Goal: Task Accomplishment & Management: Manage account settings

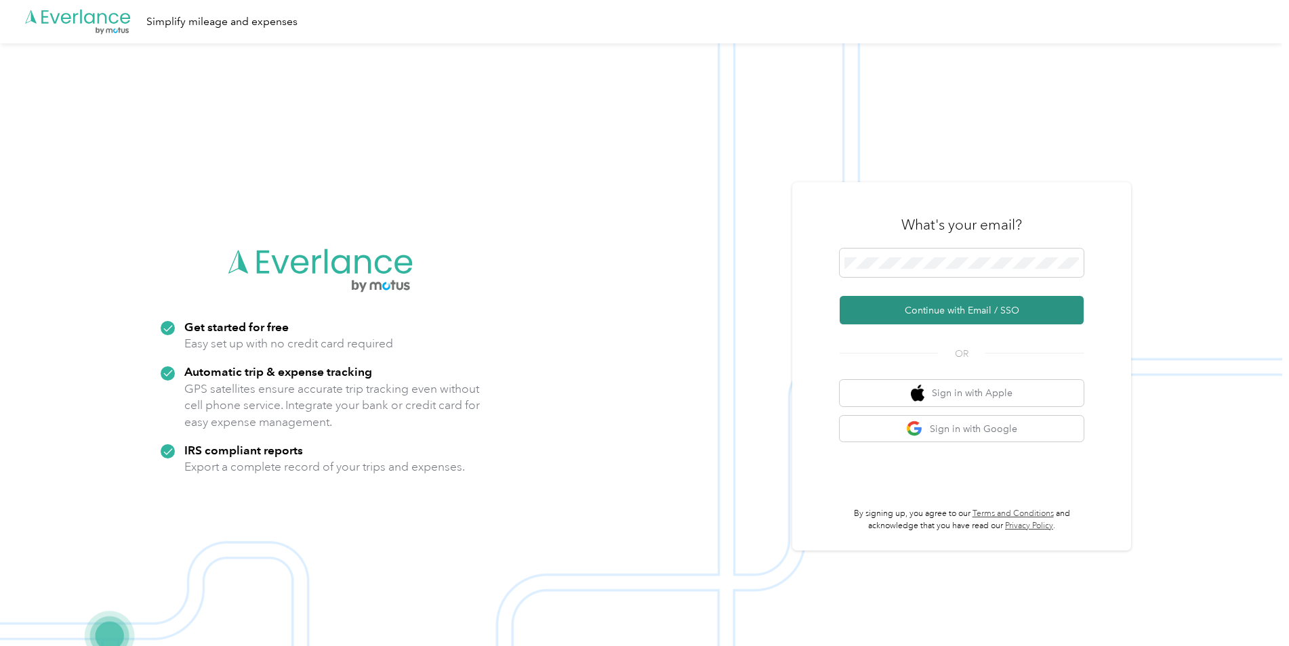
click at [938, 312] on button "Continue with Email / SSO" at bounding box center [961, 310] width 244 height 28
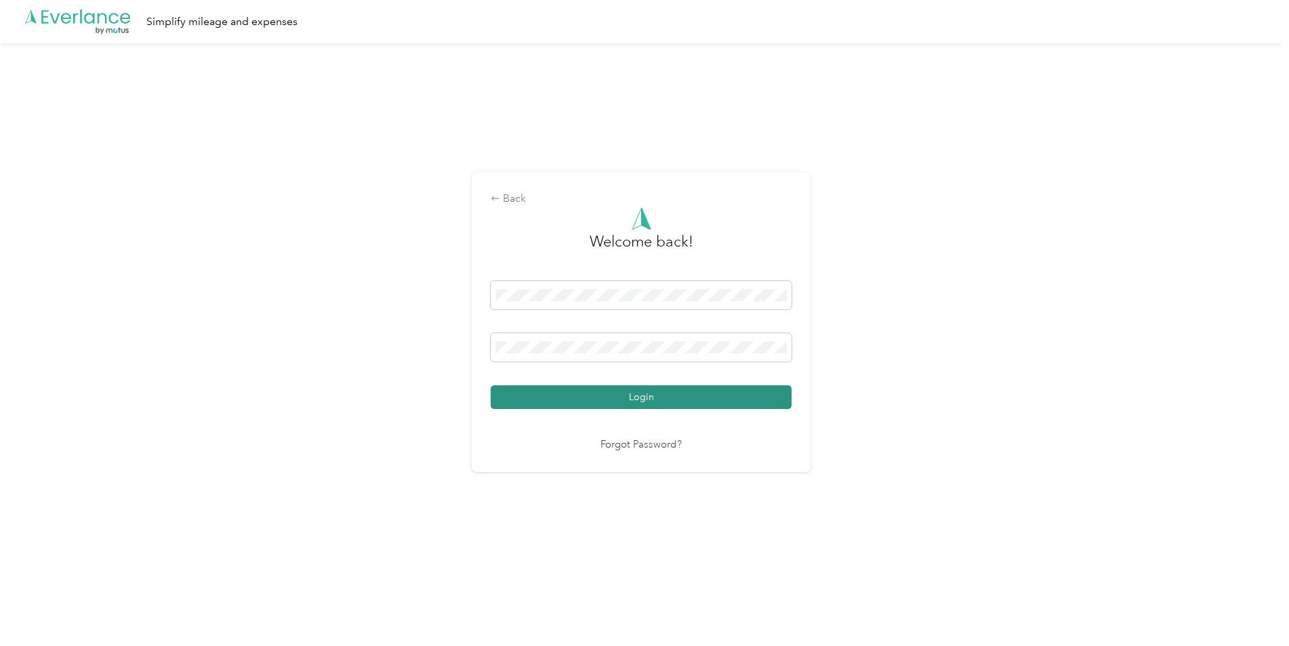
click at [627, 392] on button "Login" at bounding box center [641, 398] width 301 height 24
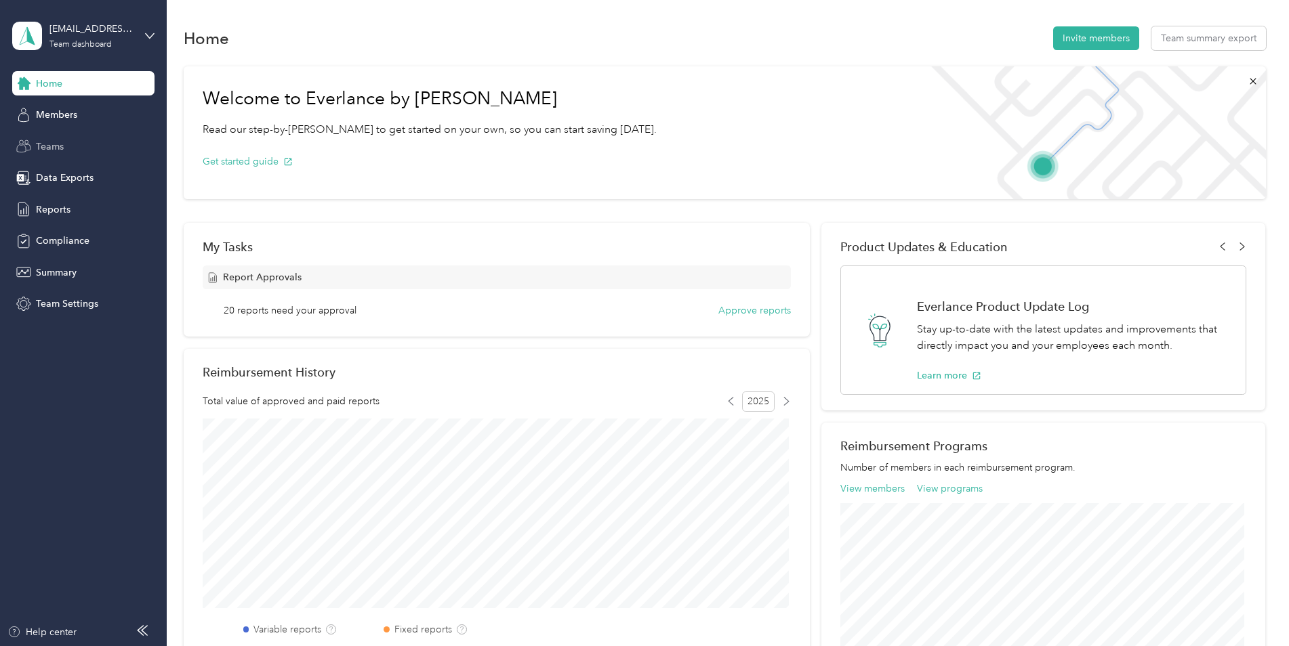
click at [59, 144] on span "Teams" at bounding box center [50, 147] width 28 height 14
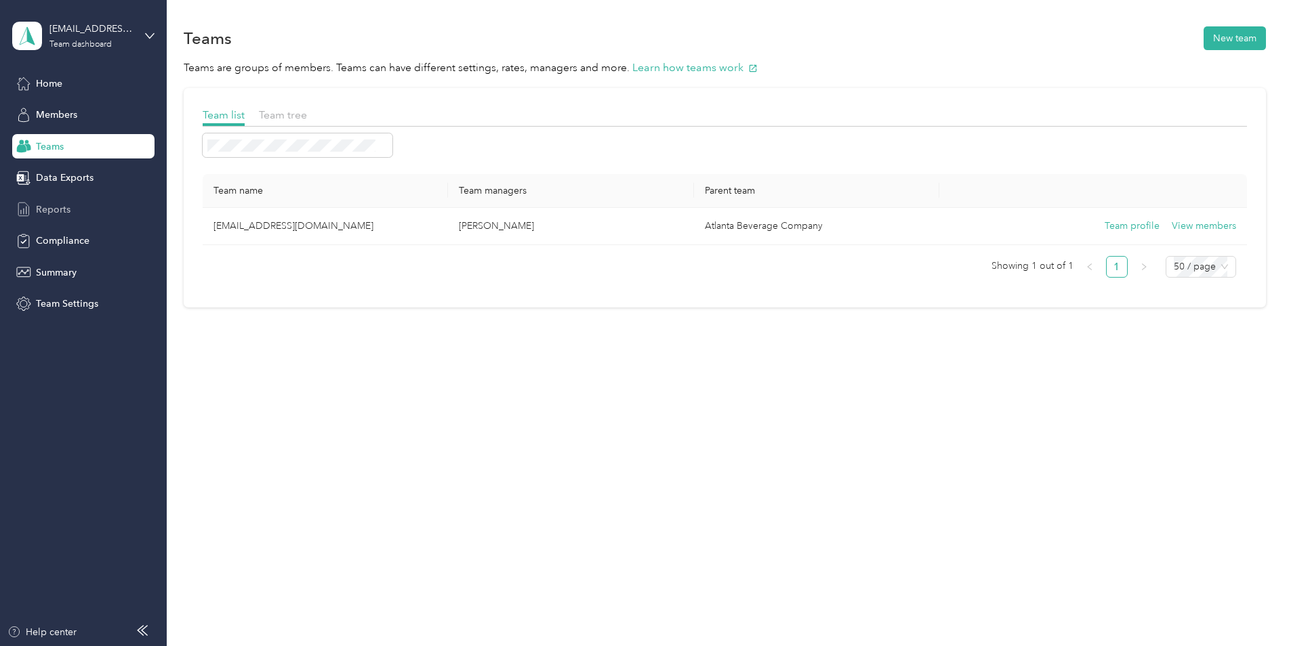
click at [62, 204] on span "Reports" at bounding box center [53, 210] width 35 height 14
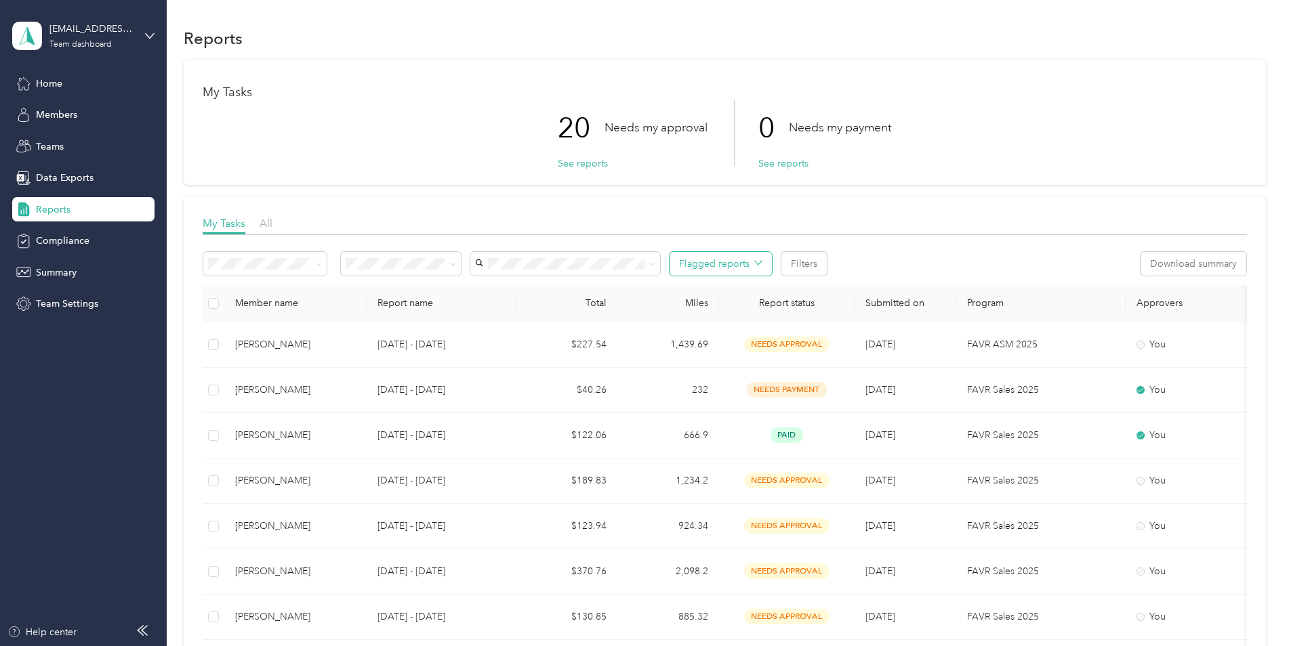
click at [757, 262] on icon "button" at bounding box center [758, 263] width 8 height 8
click at [759, 261] on icon "button" at bounding box center [758, 263] width 8 height 8
click at [802, 262] on button "Filters" at bounding box center [803, 264] width 45 height 24
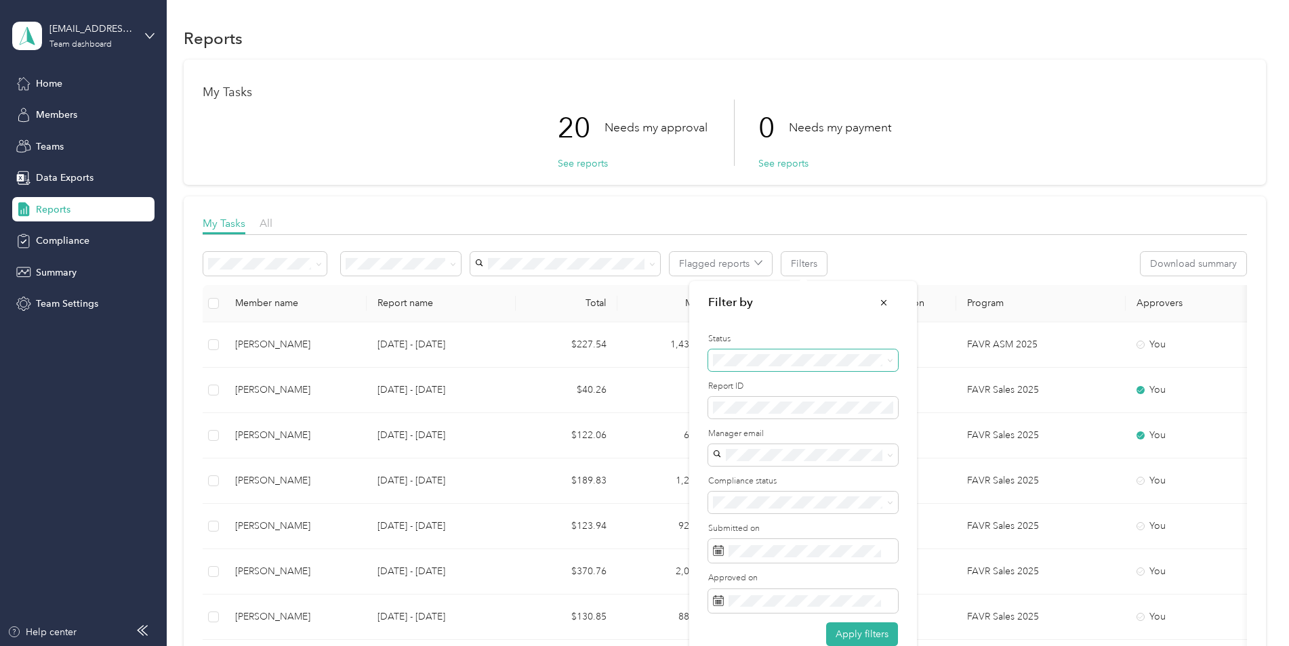
click at [890, 359] on icon at bounding box center [890, 361] width 6 height 6
click at [789, 408] on span "Needs my approval" at bounding box center [759, 408] width 85 height 12
click at [881, 631] on button "Apply filters" at bounding box center [862, 635] width 72 height 24
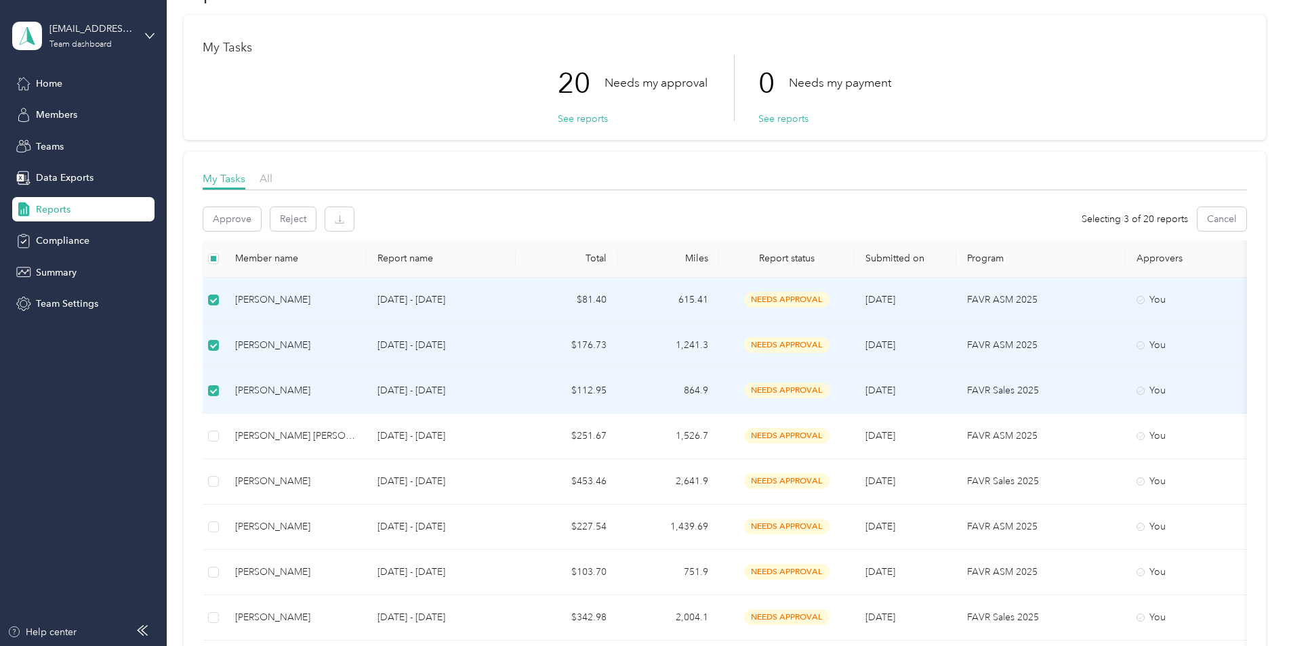
scroll to position [68, 0]
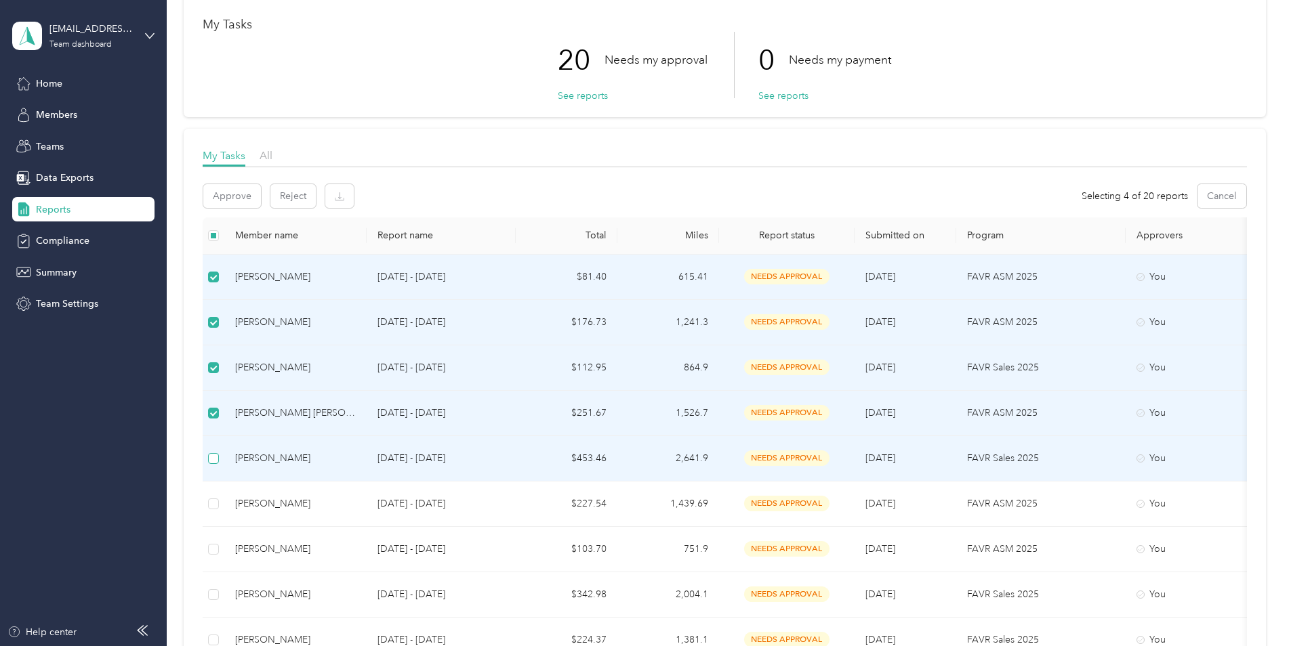
click at [208, 464] on label at bounding box center [213, 458] width 11 height 15
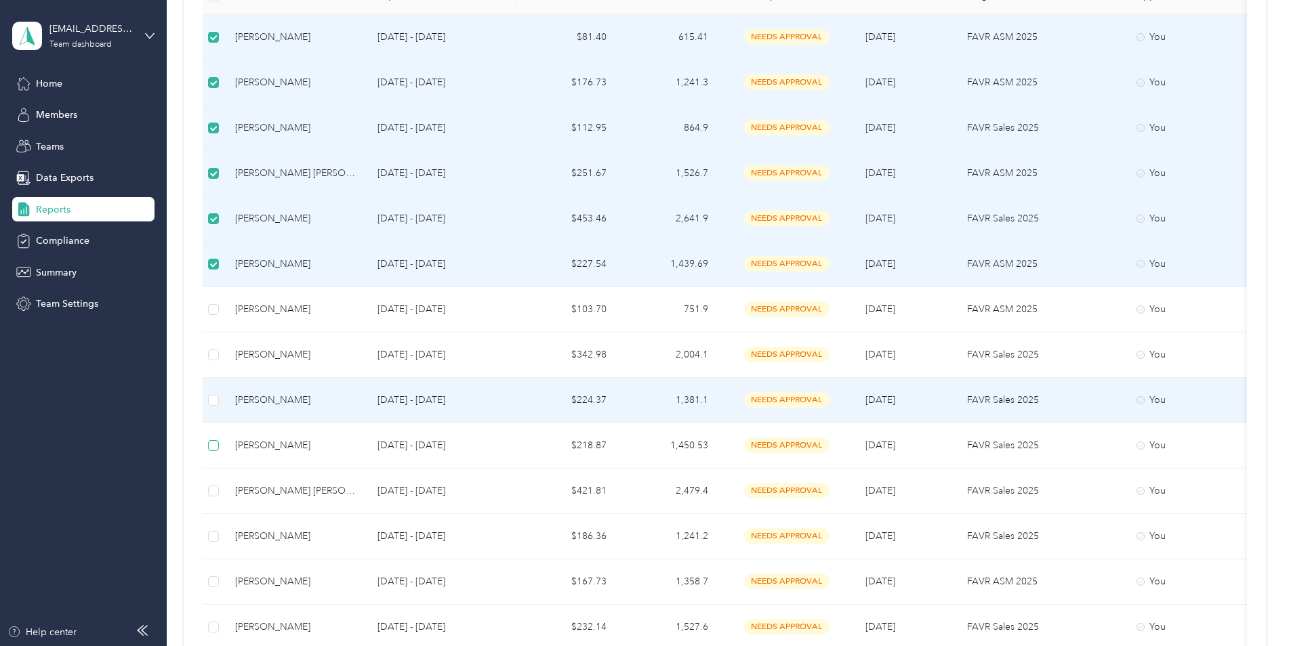
scroll to position [339, 0]
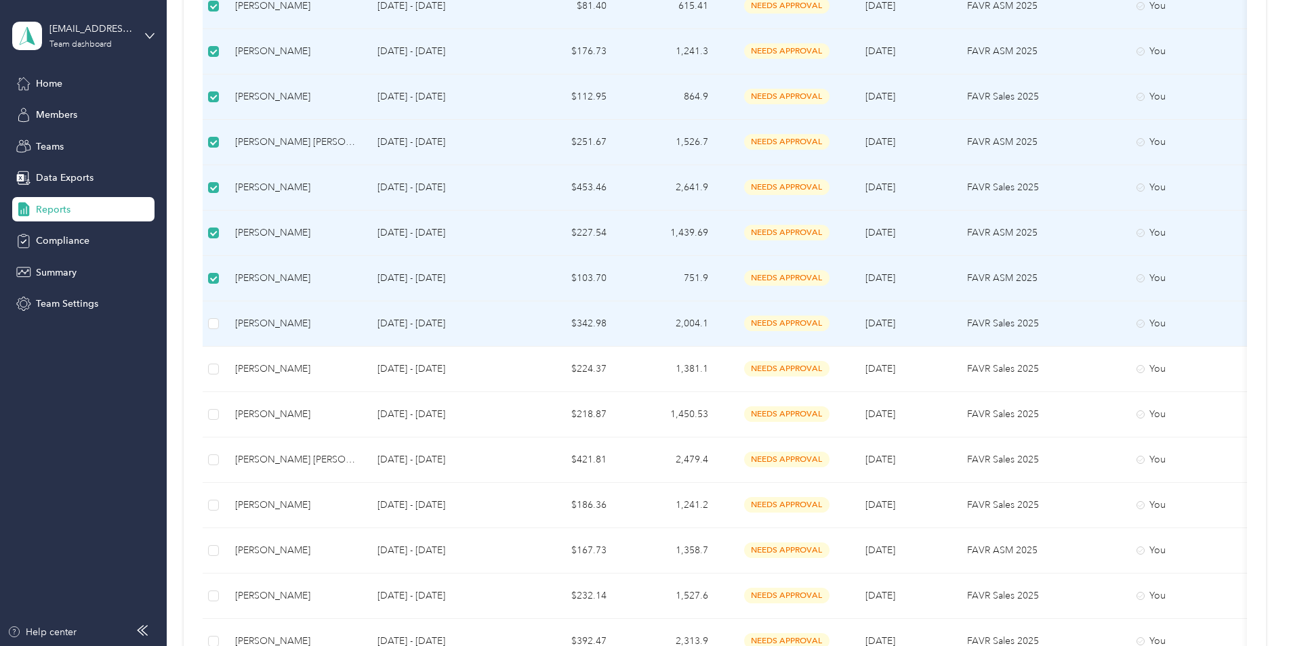
click at [215, 310] on td at bounding box center [214, 323] width 22 height 45
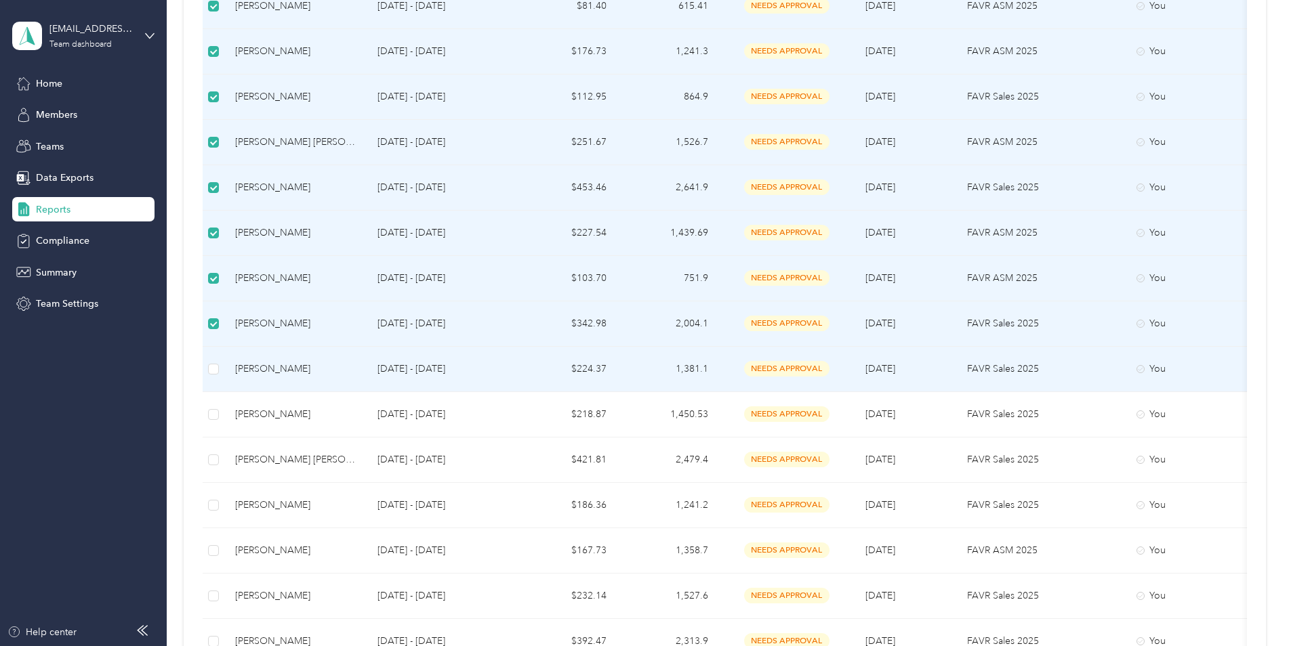
click at [211, 353] on td at bounding box center [214, 369] width 22 height 45
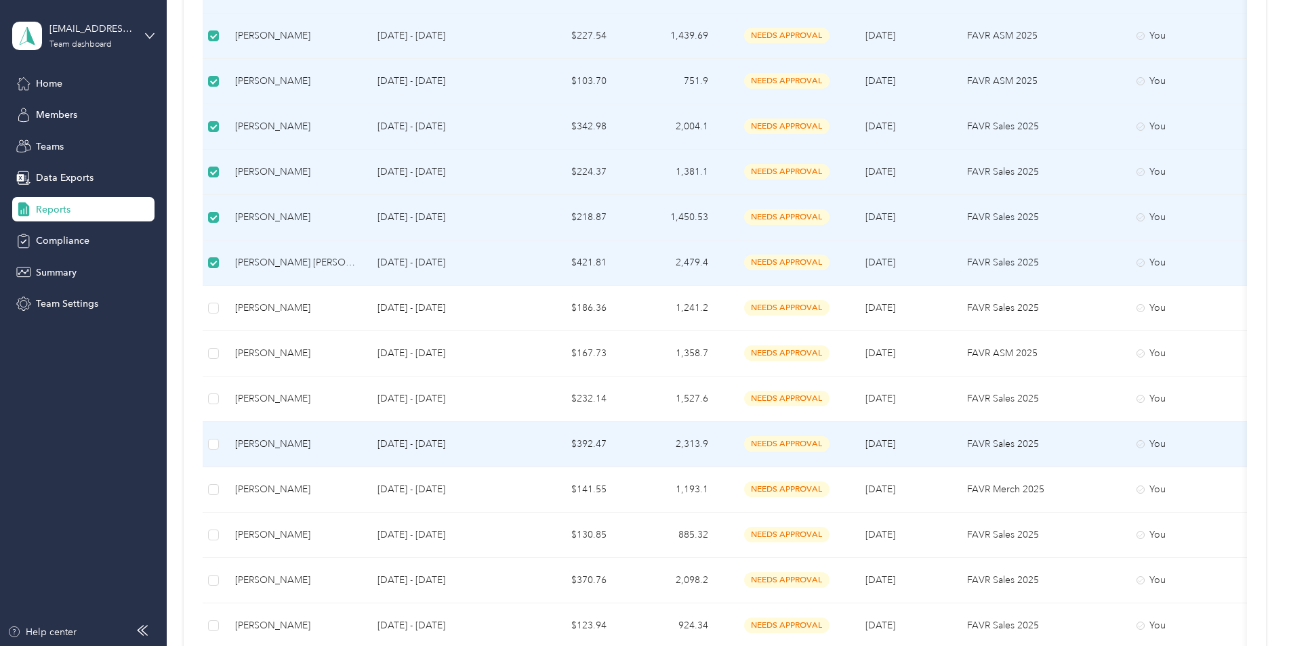
scroll to position [542, 0]
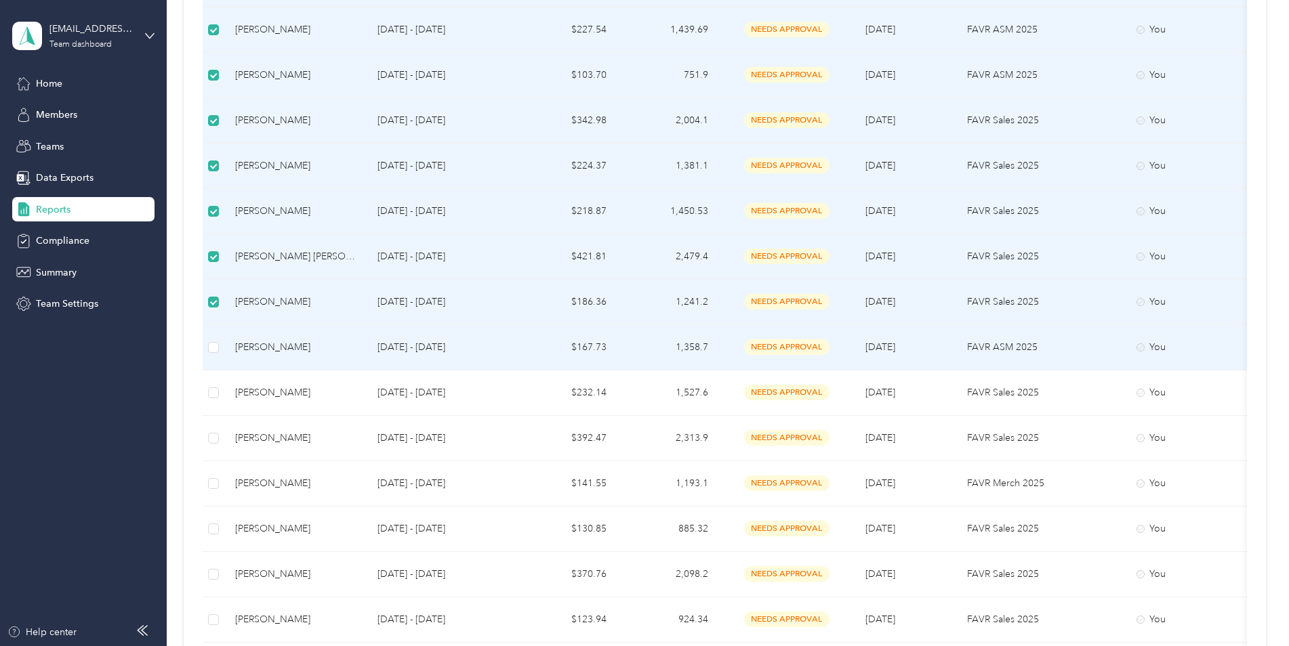
click at [215, 339] on td at bounding box center [214, 347] width 22 height 45
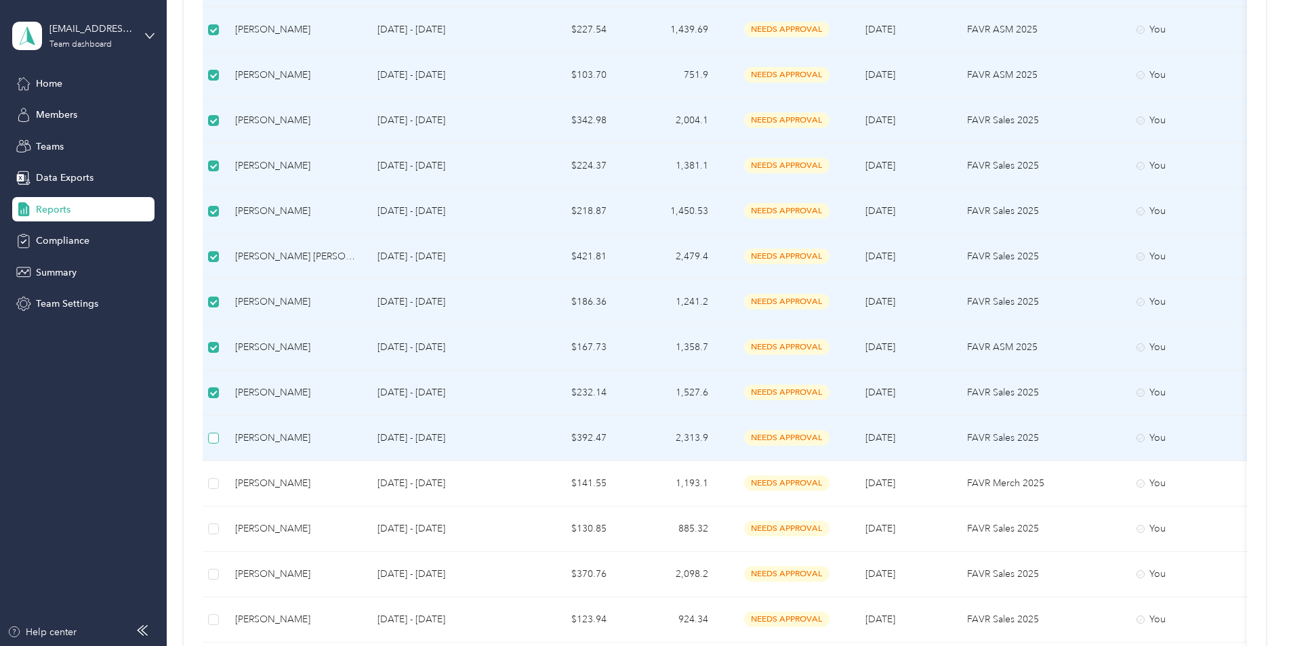
click at [208, 431] on label at bounding box center [213, 438] width 11 height 15
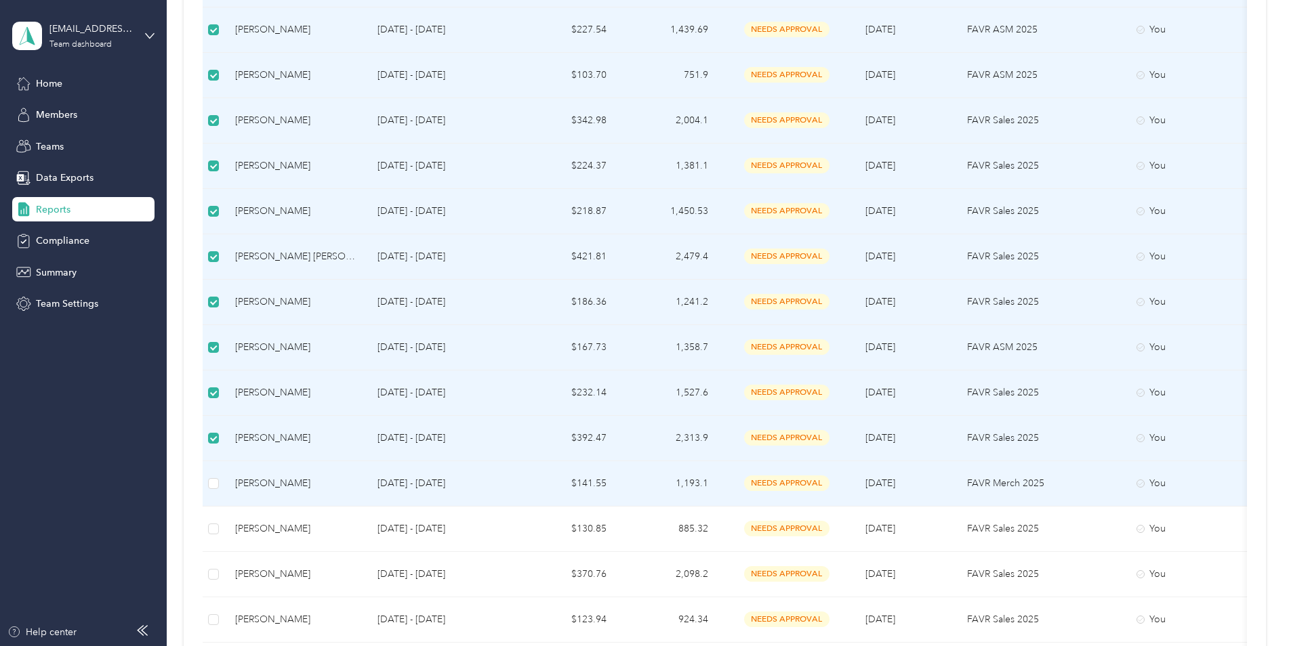
click at [212, 475] on td at bounding box center [214, 483] width 22 height 45
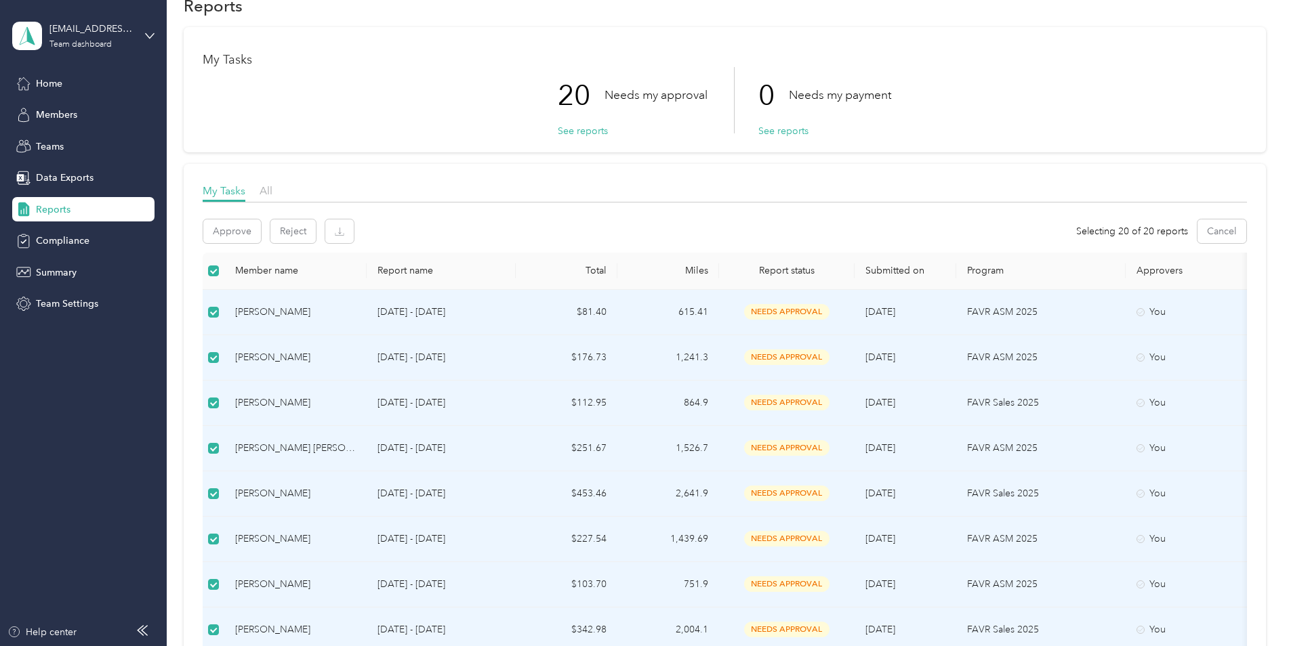
scroll to position [0, 0]
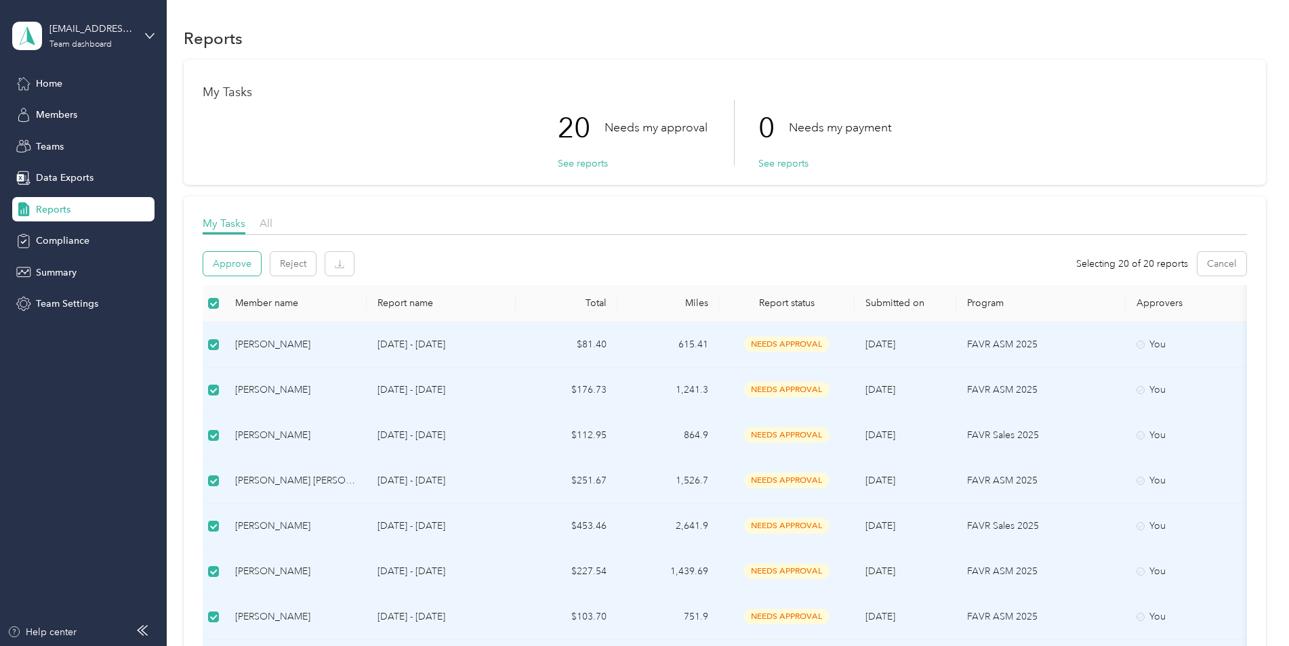
click at [241, 268] on button "Approve" at bounding box center [232, 264] width 58 height 24
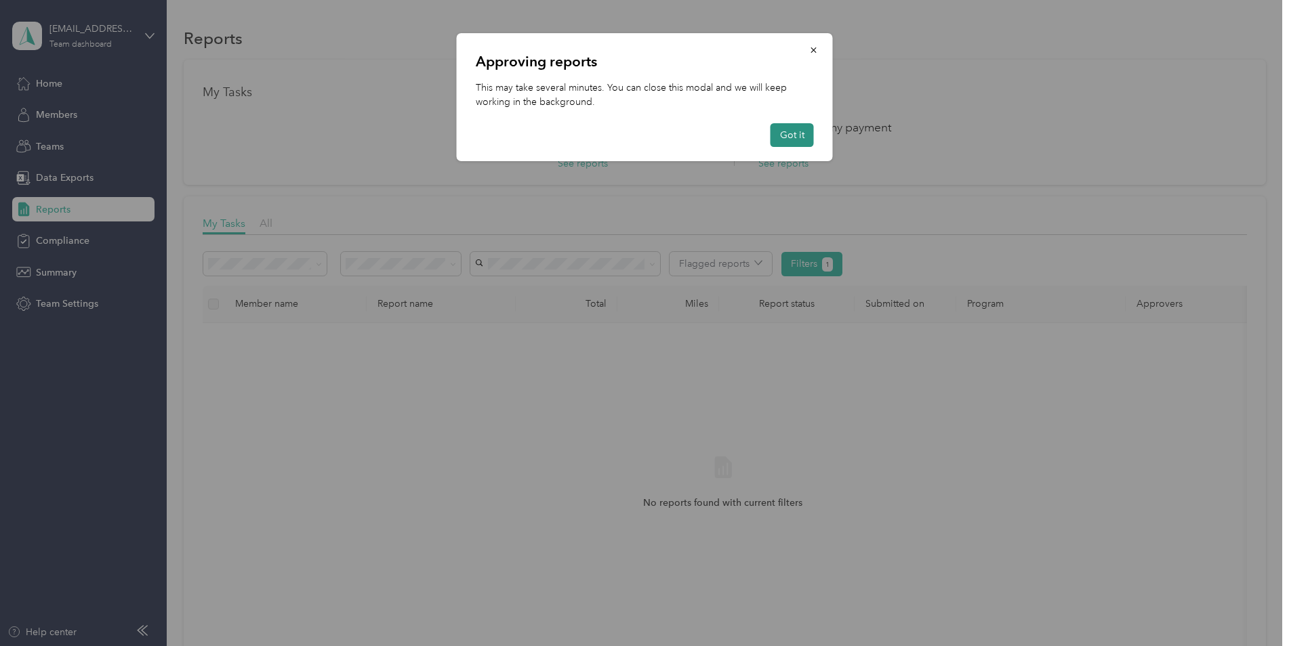
click at [795, 132] on button "Got it" at bounding box center [791, 135] width 43 height 24
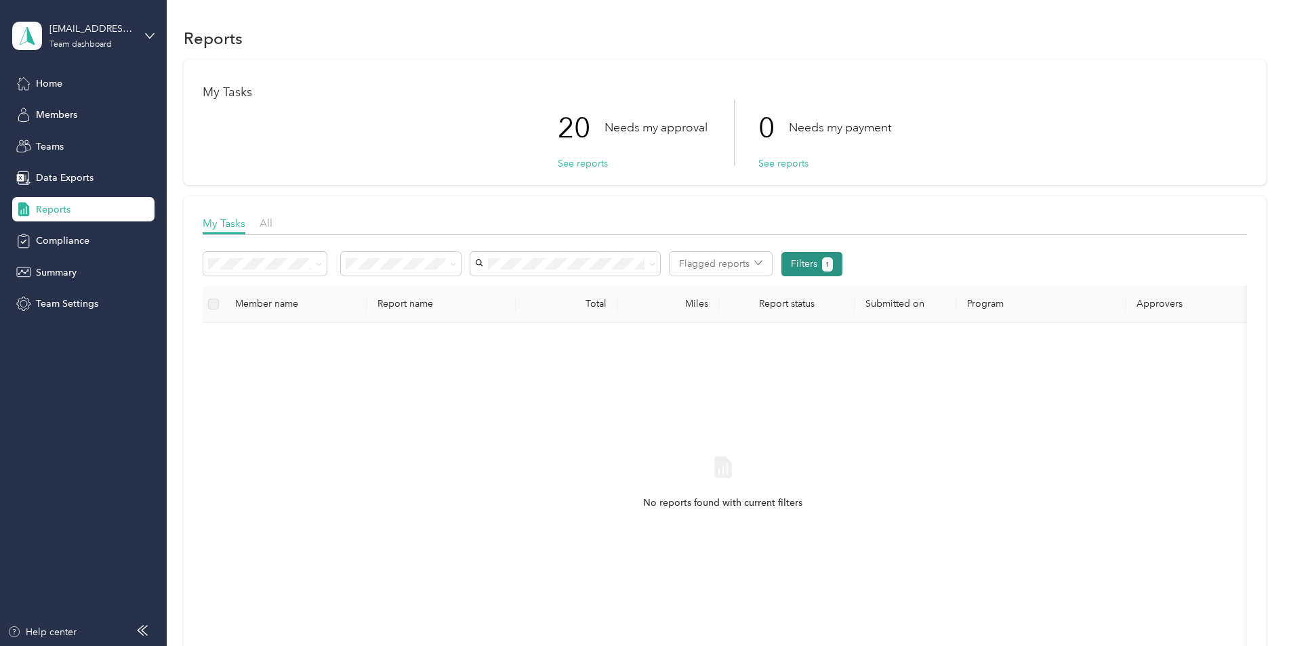
click at [826, 267] on span "1" at bounding box center [827, 265] width 4 height 12
click at [762, 260] on button "Flagged reports" at bounding box center [720, 264] width 102 height 24
click at [821, 272] on button "Filters 1" at bounding box center [812, 264] width 62 height 24
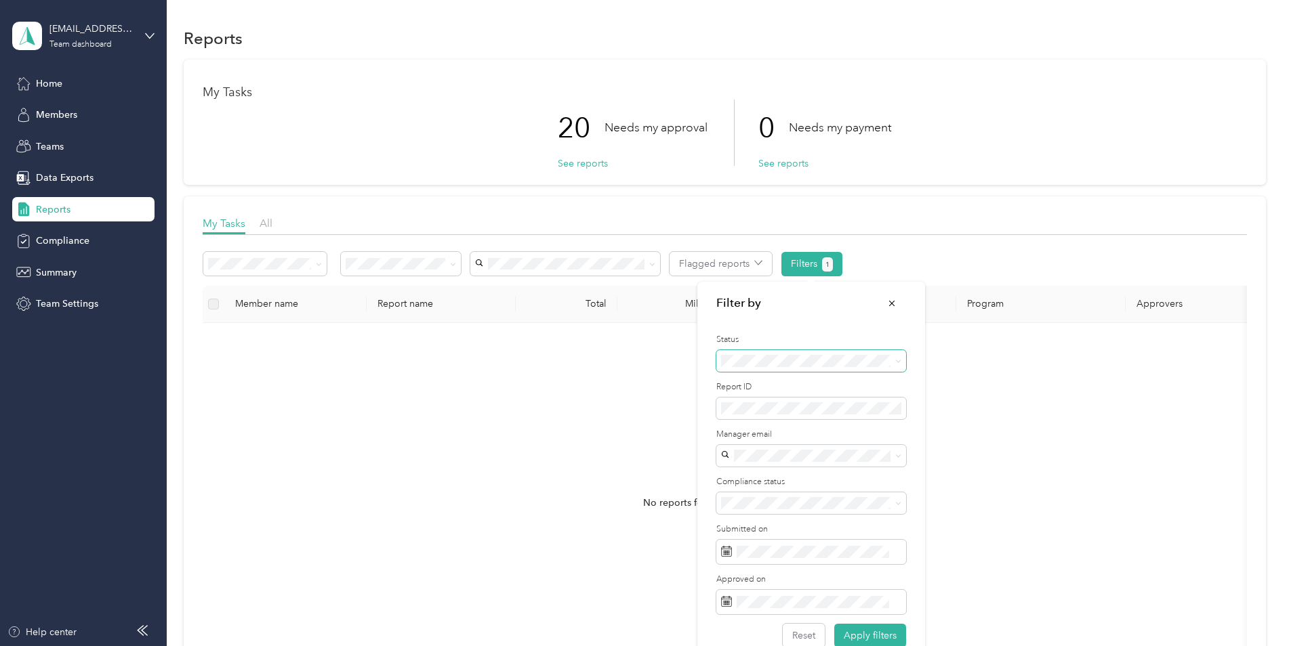
click at [898, 360] on icon at bounding box center [898, 361] width 6 height 6
click at [806, 386] on div "All" at bounding box center [811, 380] width 171 height 14
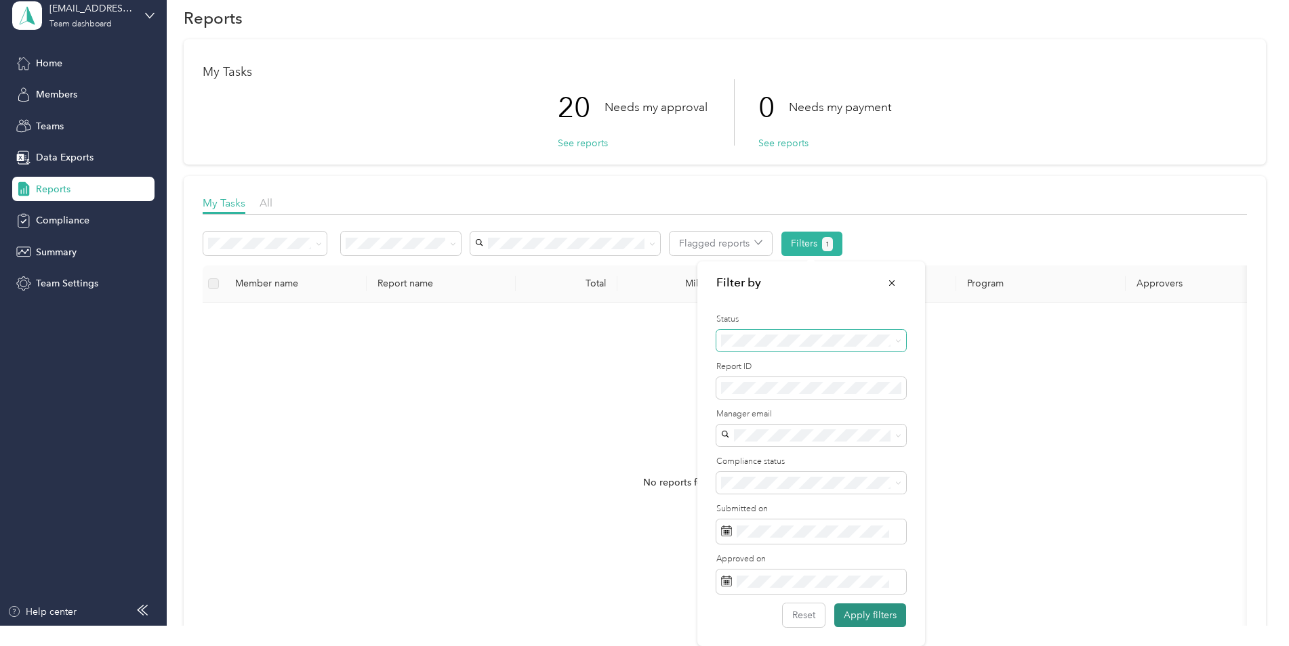
click at [873, 615] on button "Apply filters" at bounding box center [870, 616] width 72 height 24
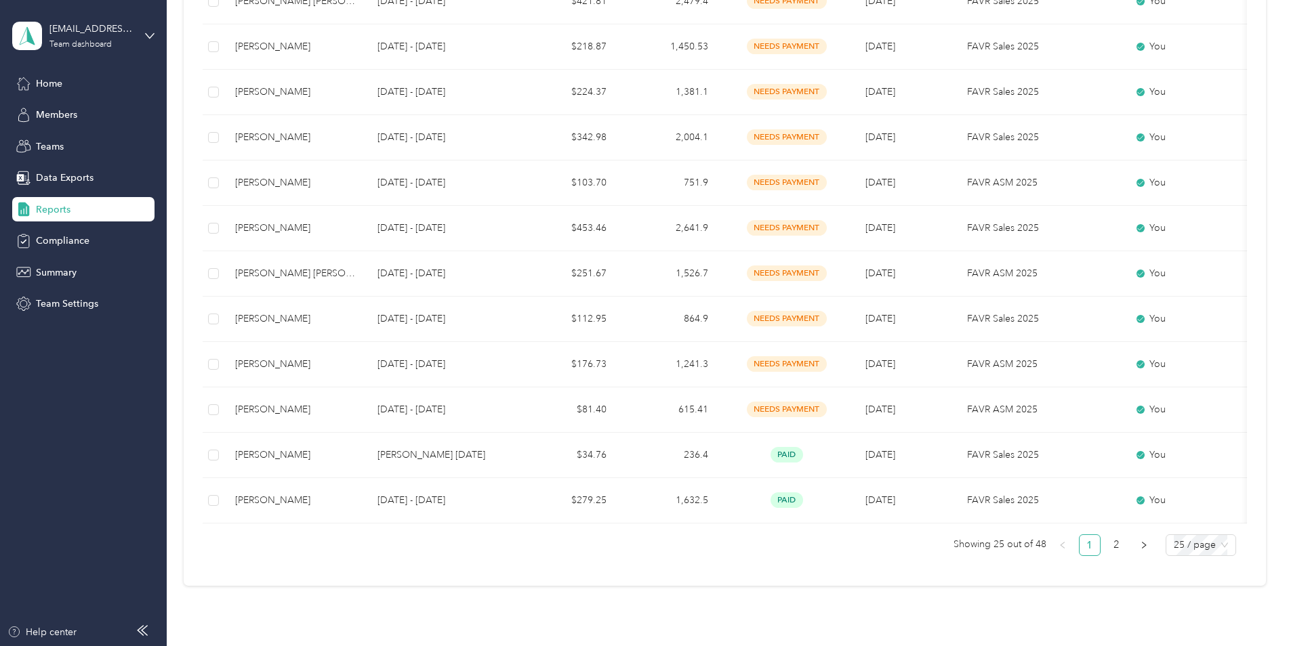
scroll to position [949, 0]
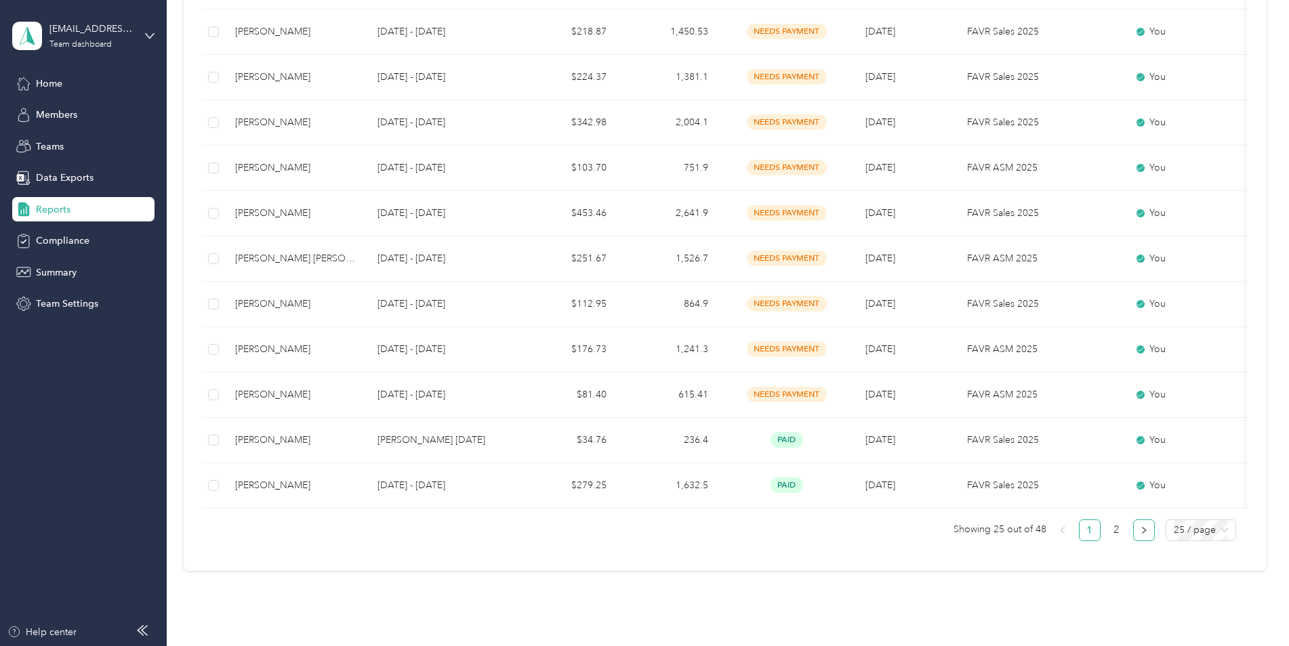
click at [1140, 535] on icon "right" at bounding box center [1144, 530] width 8 height 8
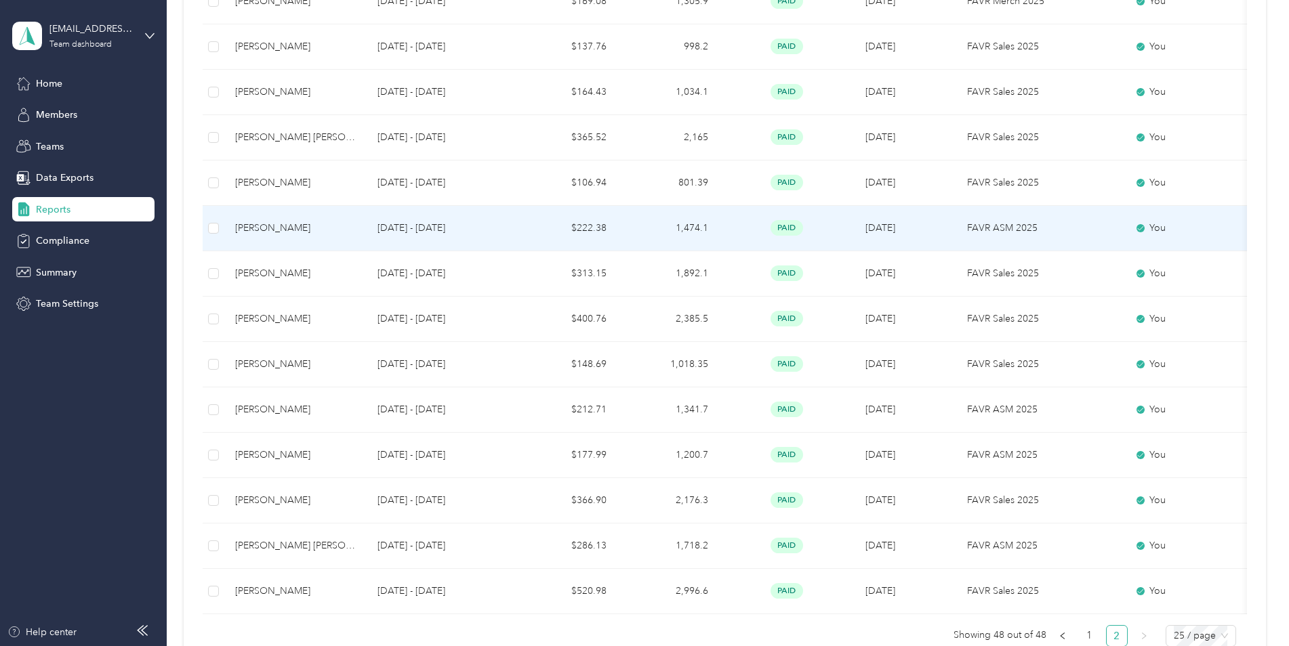
scroll to position [932, 0]
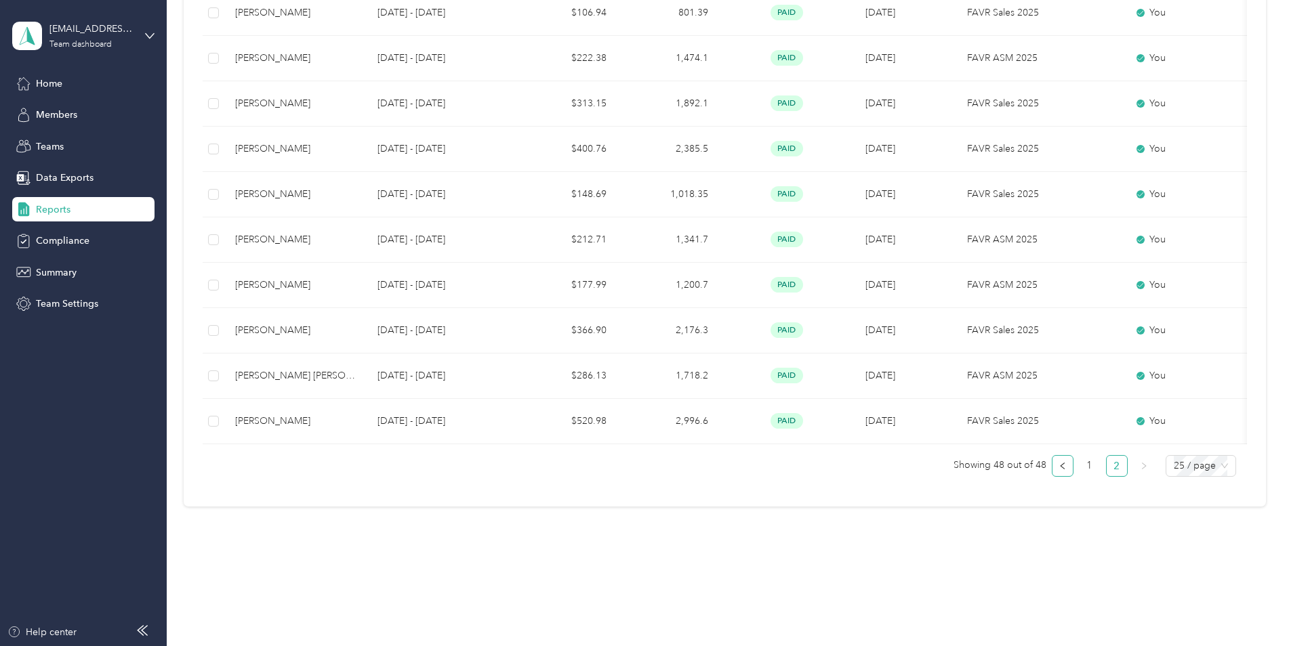
click at [1058, 466] on icon "left" at bounding box center [1062, 466] width 8 height 8
